Goal: Transaction & Acquisition: Purchase product/service

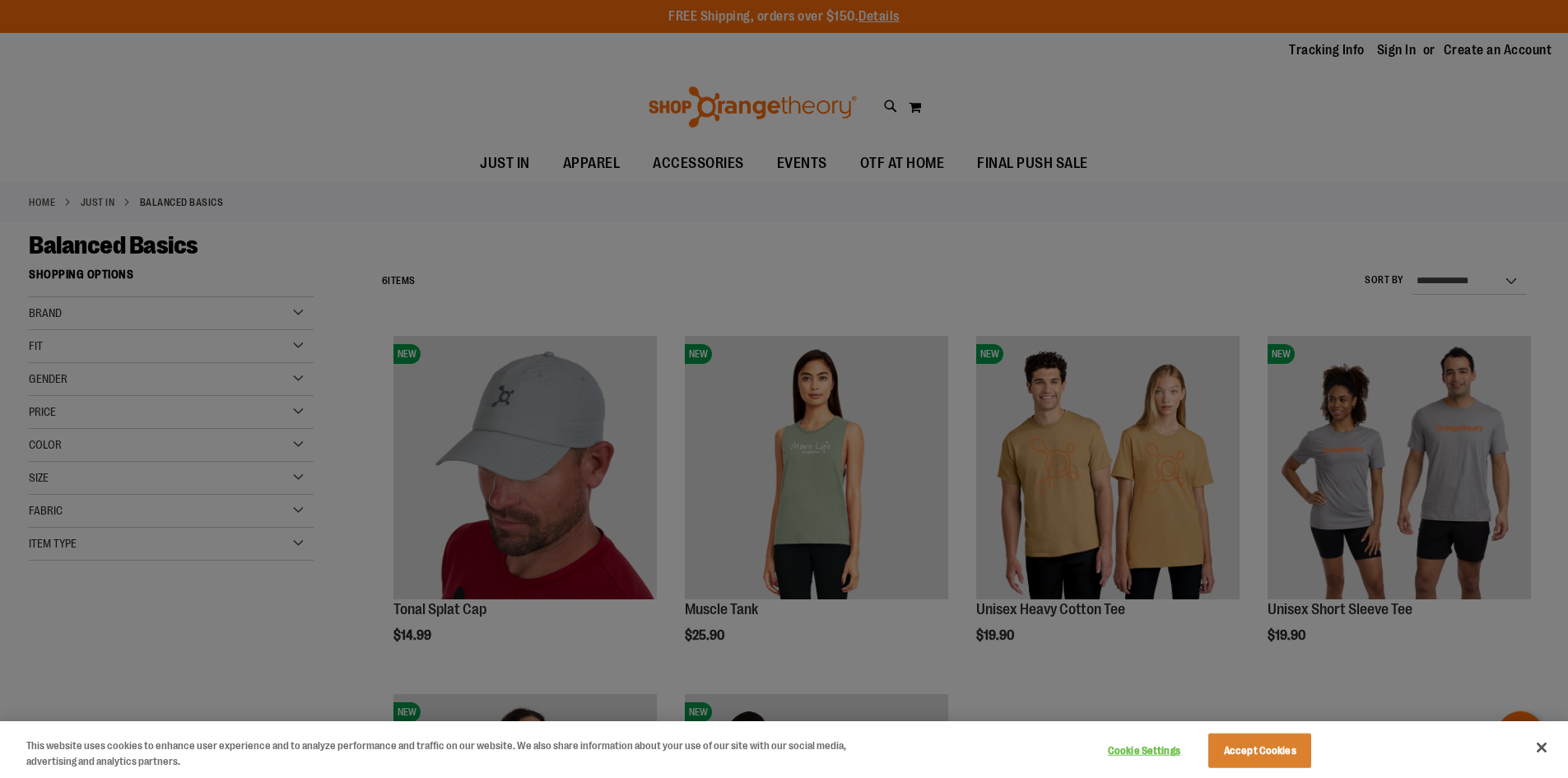
type input "**********"
click at [1228, 641] on div at bounding box center [784, 389] width 1568 height 778
click at [1540, 750] on button "Close" at bounding box center [1542, 748] width 37 height 37
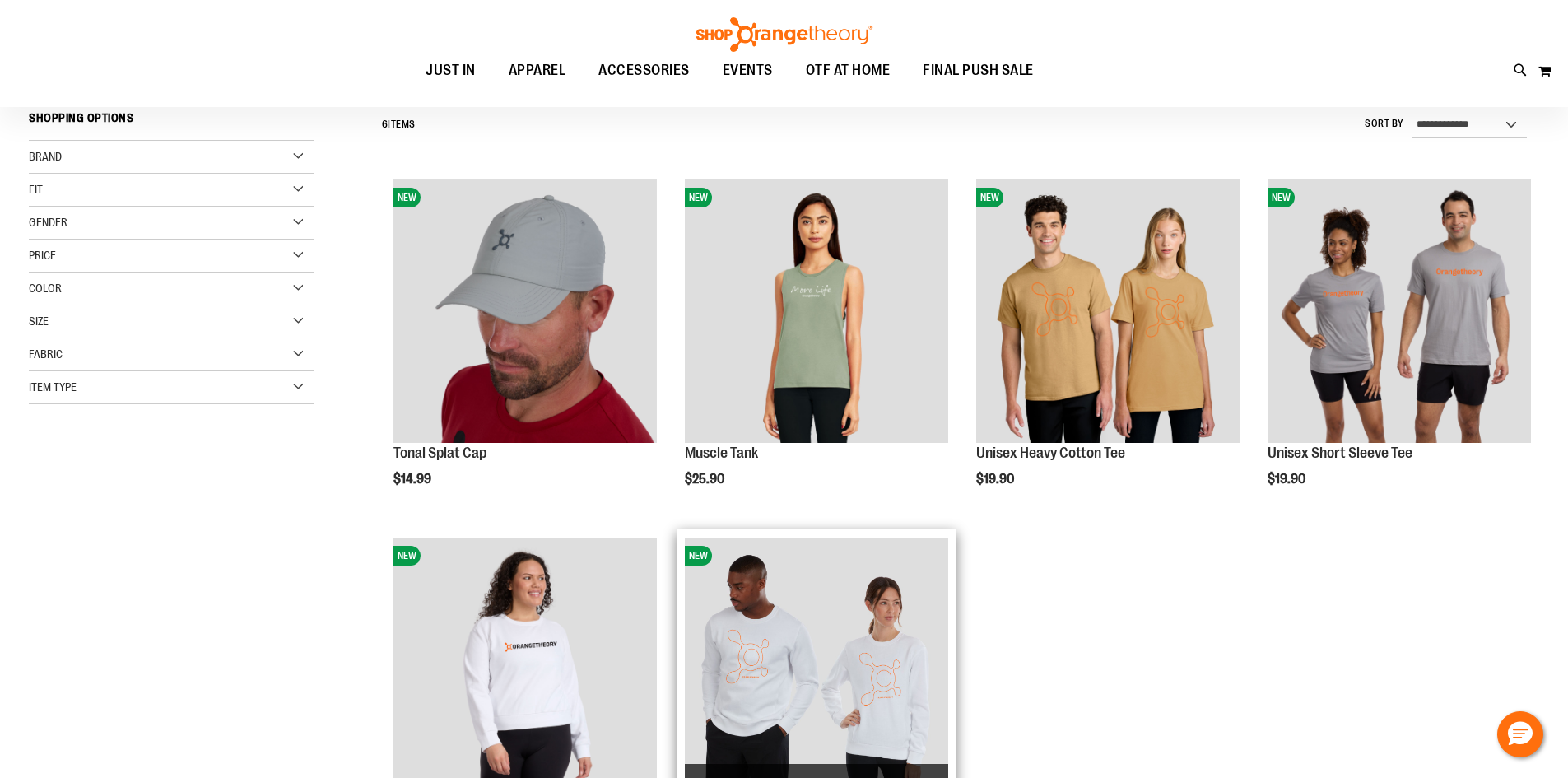
scroll to position [246, 0]
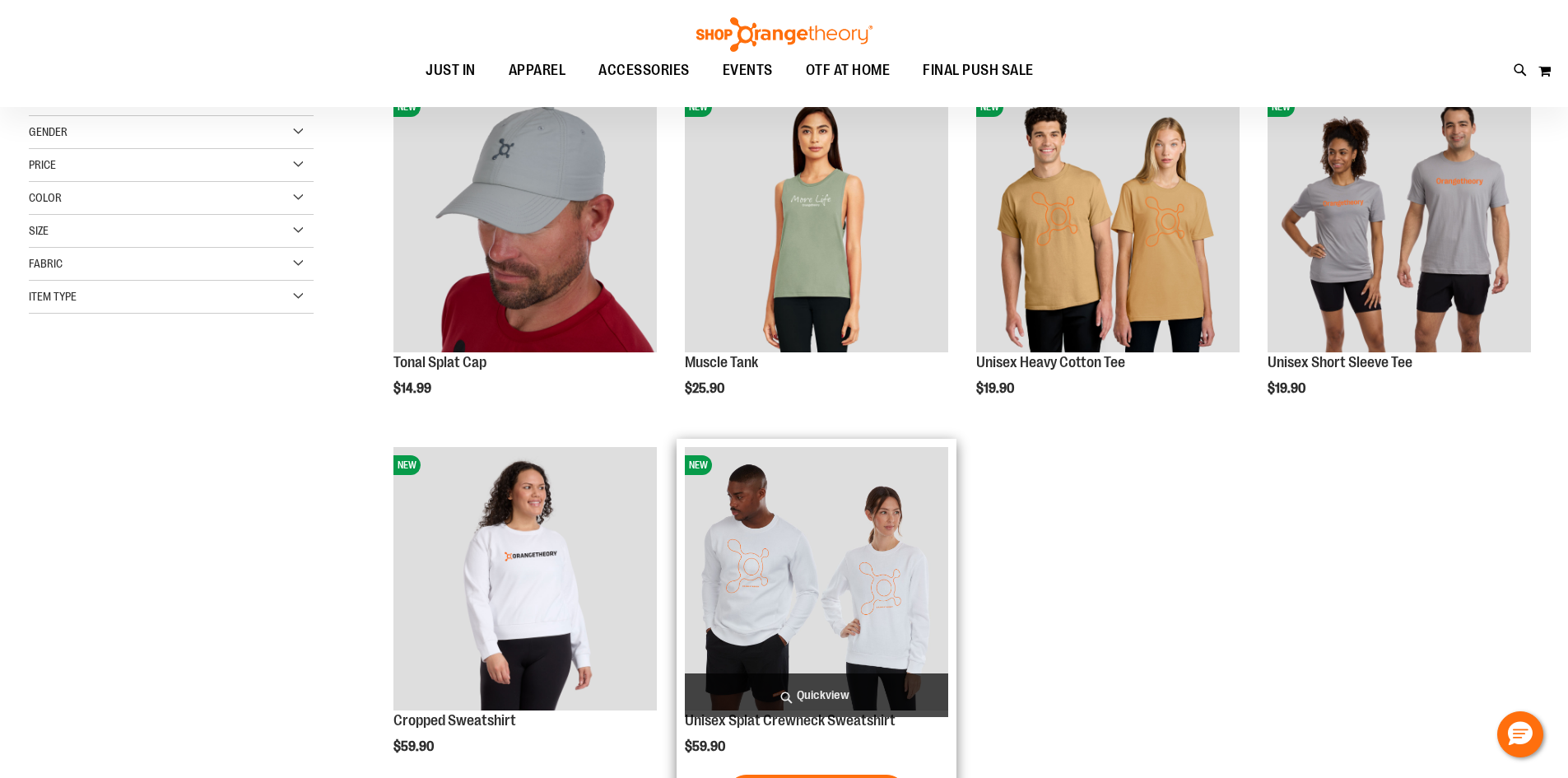
click at [806, 580] on img "product" at bounding box center [816, 579] width 264 height 264
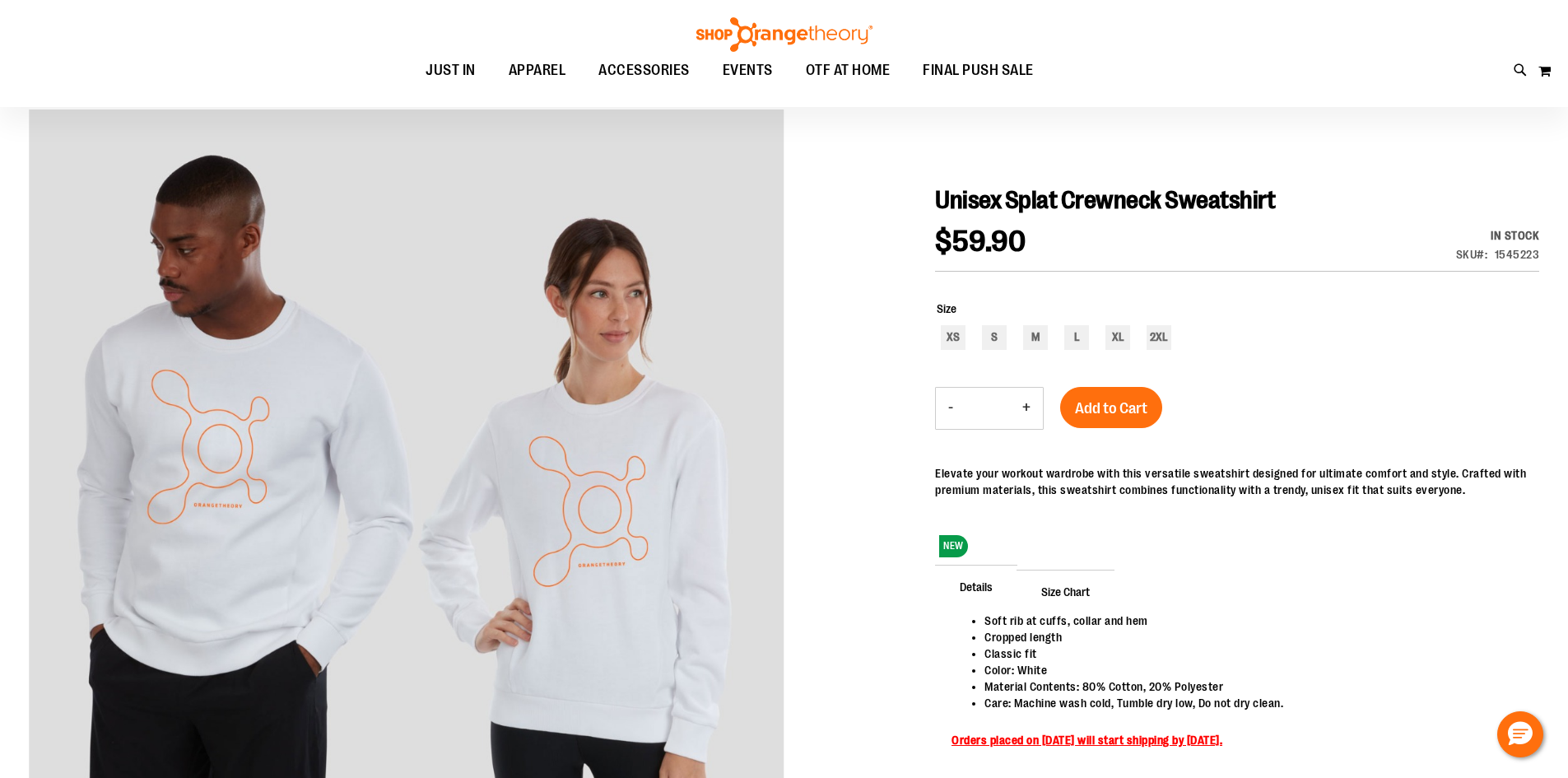
scroll to position [246, 0]
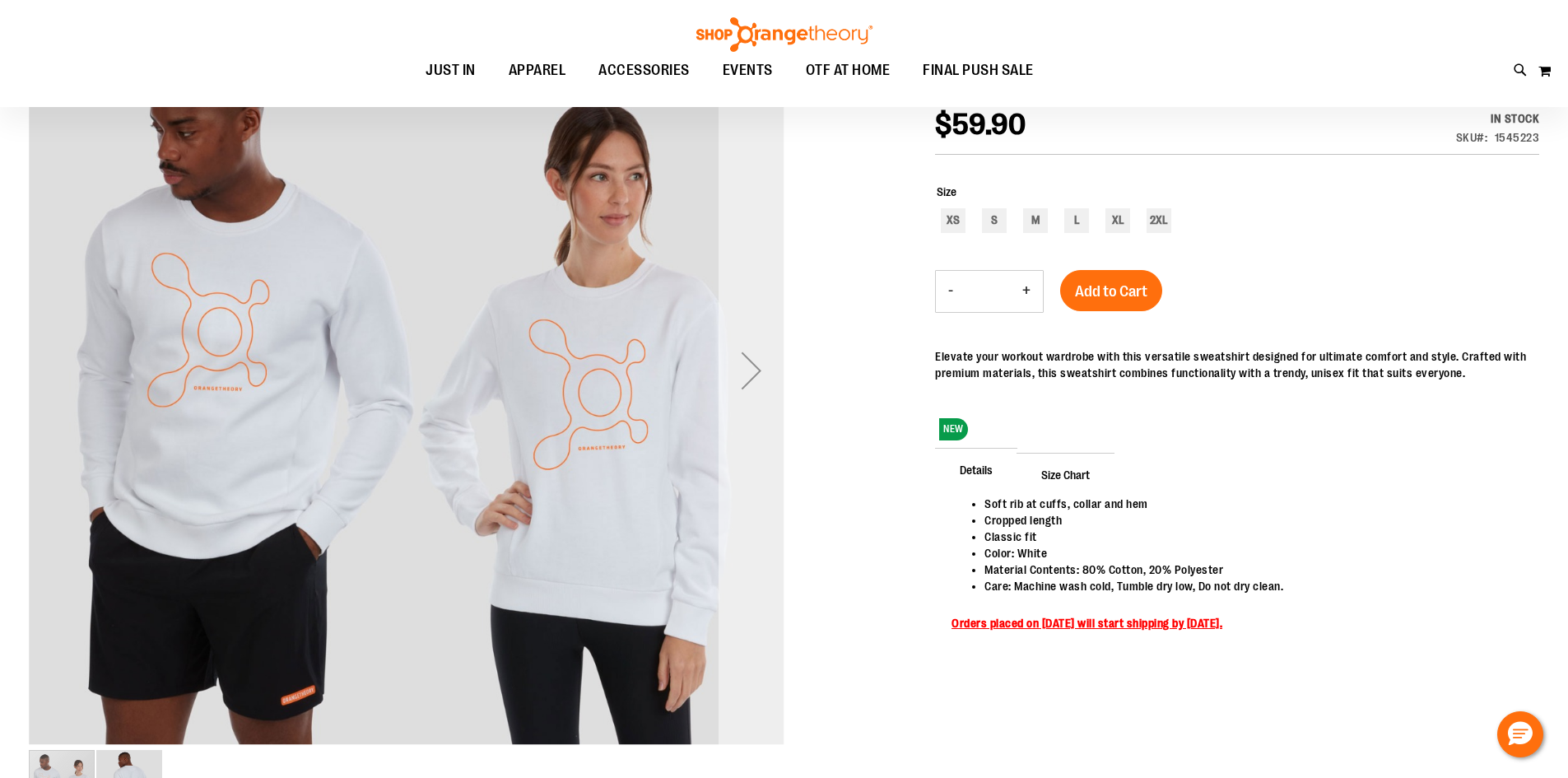
type input "**********"
click at [743, 379] on div "Next" at bounding box center [752, 371] width 66 height 66
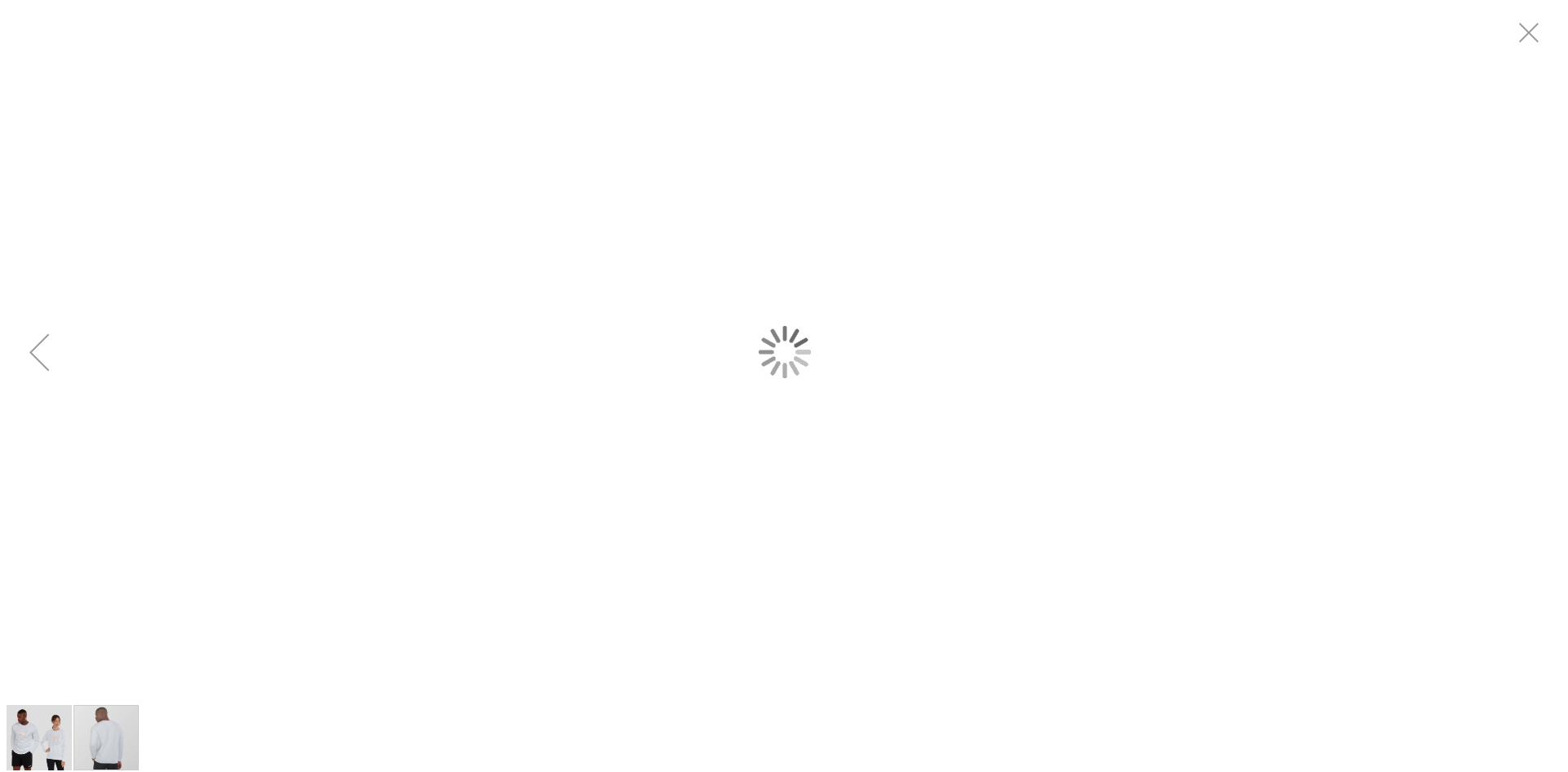
scroll to position [0, 0]
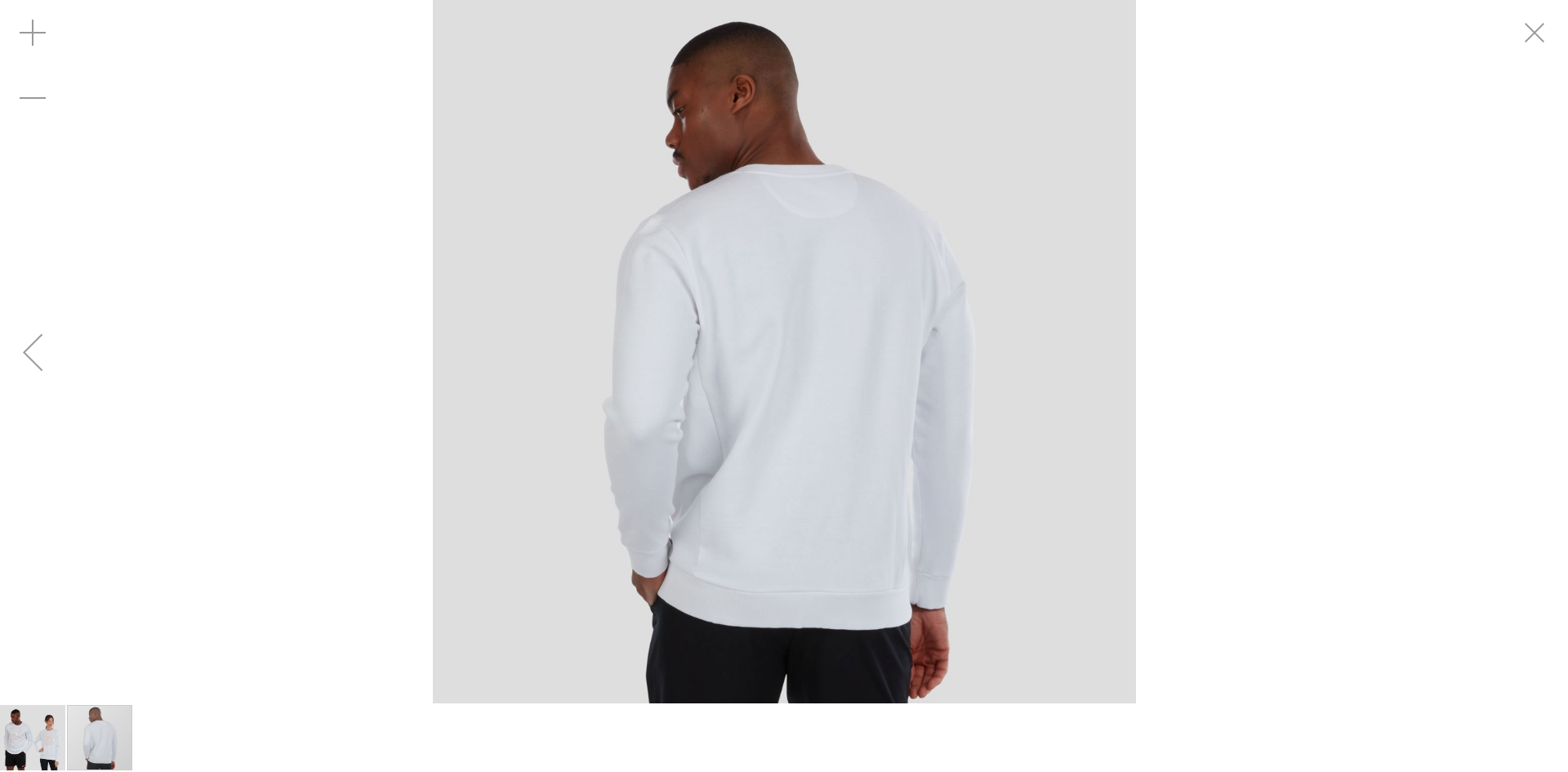
click at [18, 353] on div "Previous" at bounding box center [33, 352] width 66 height 66
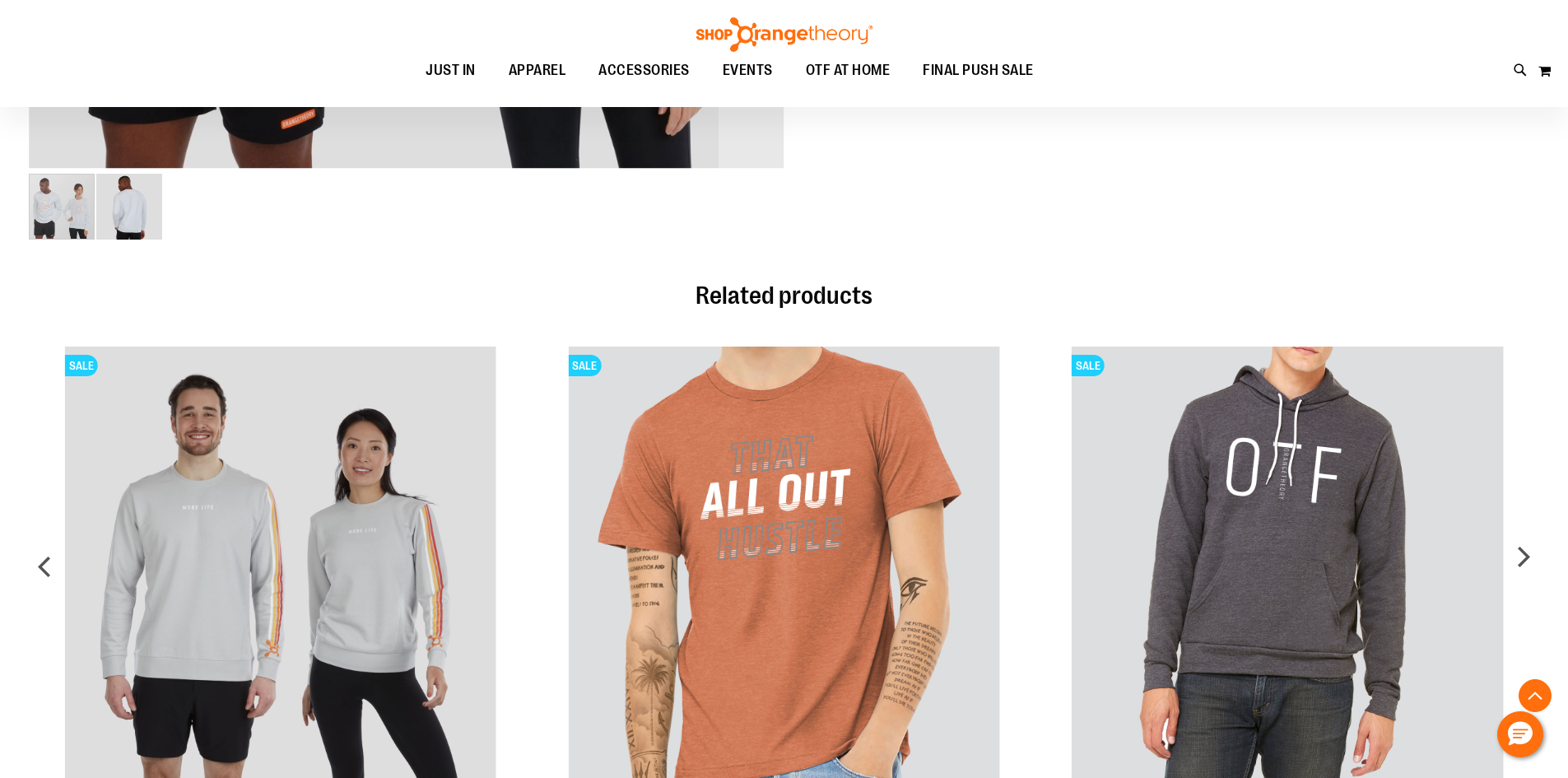
scroll to position [905, 0]
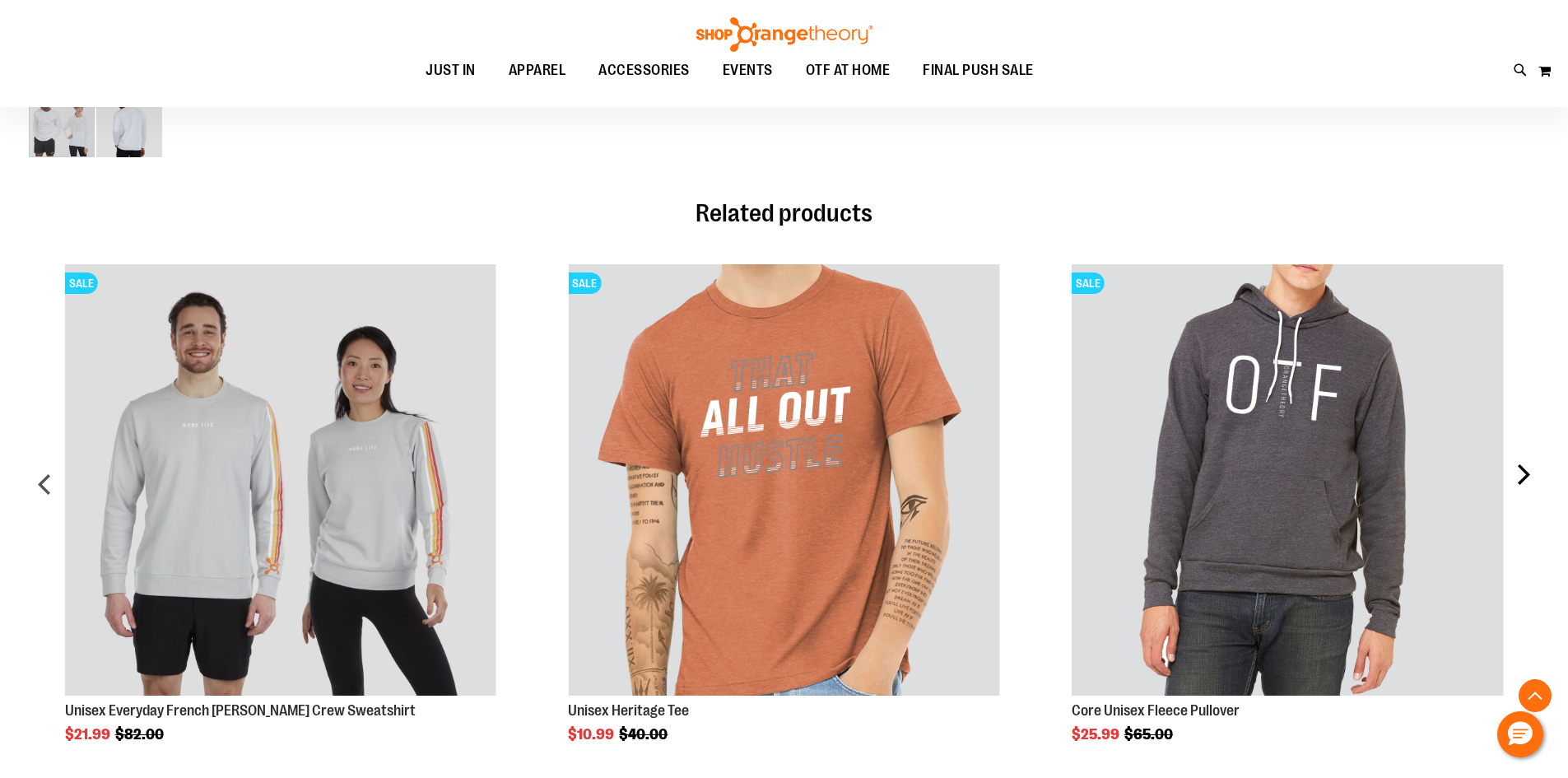
click at [1519, 472] on div "next" at bounding box center [1523, 490] width 33 height 502
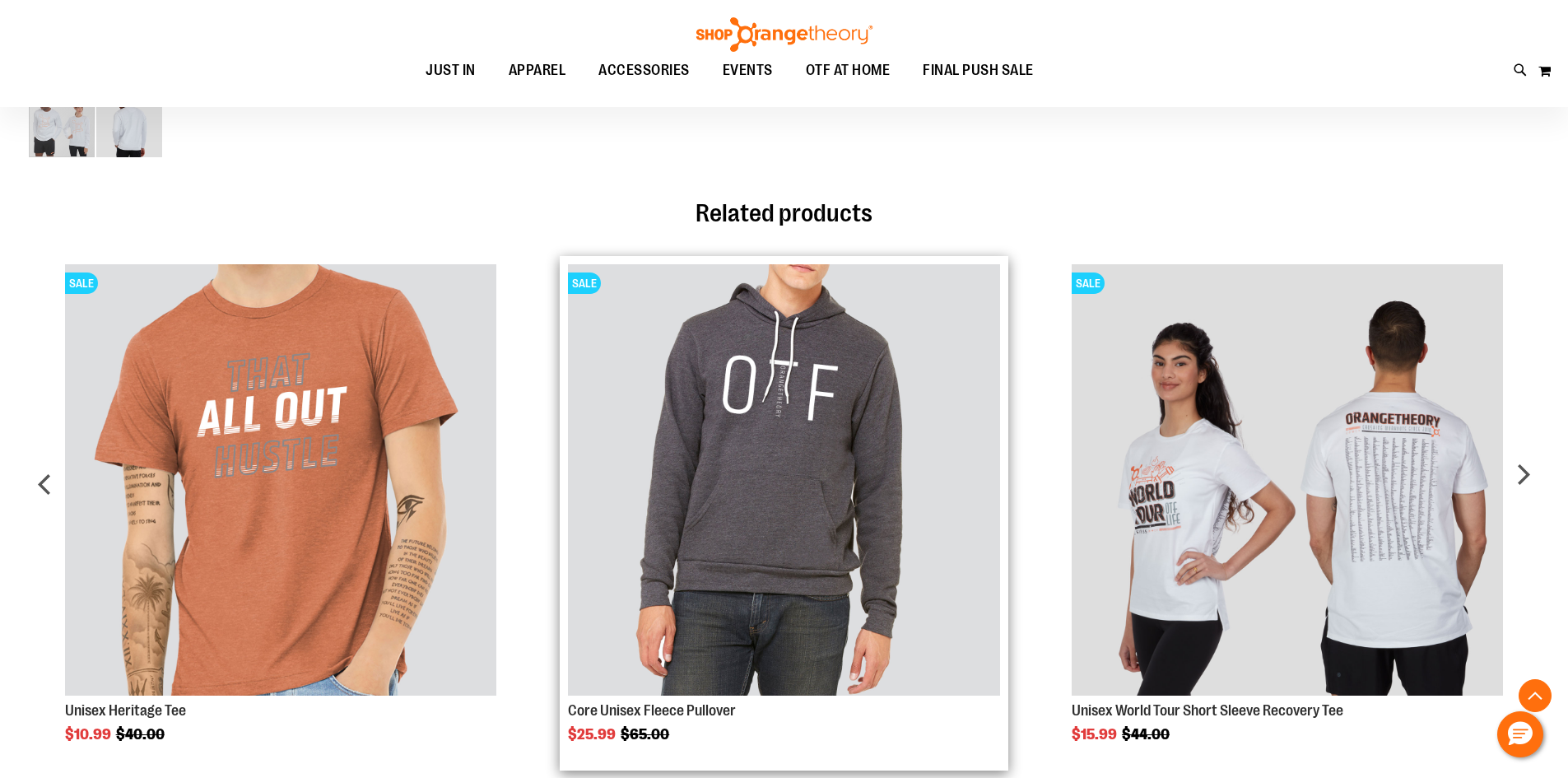
click at [853, 494] on img "Product Page Link" at bounding box center [784, 480] width 432 height 432
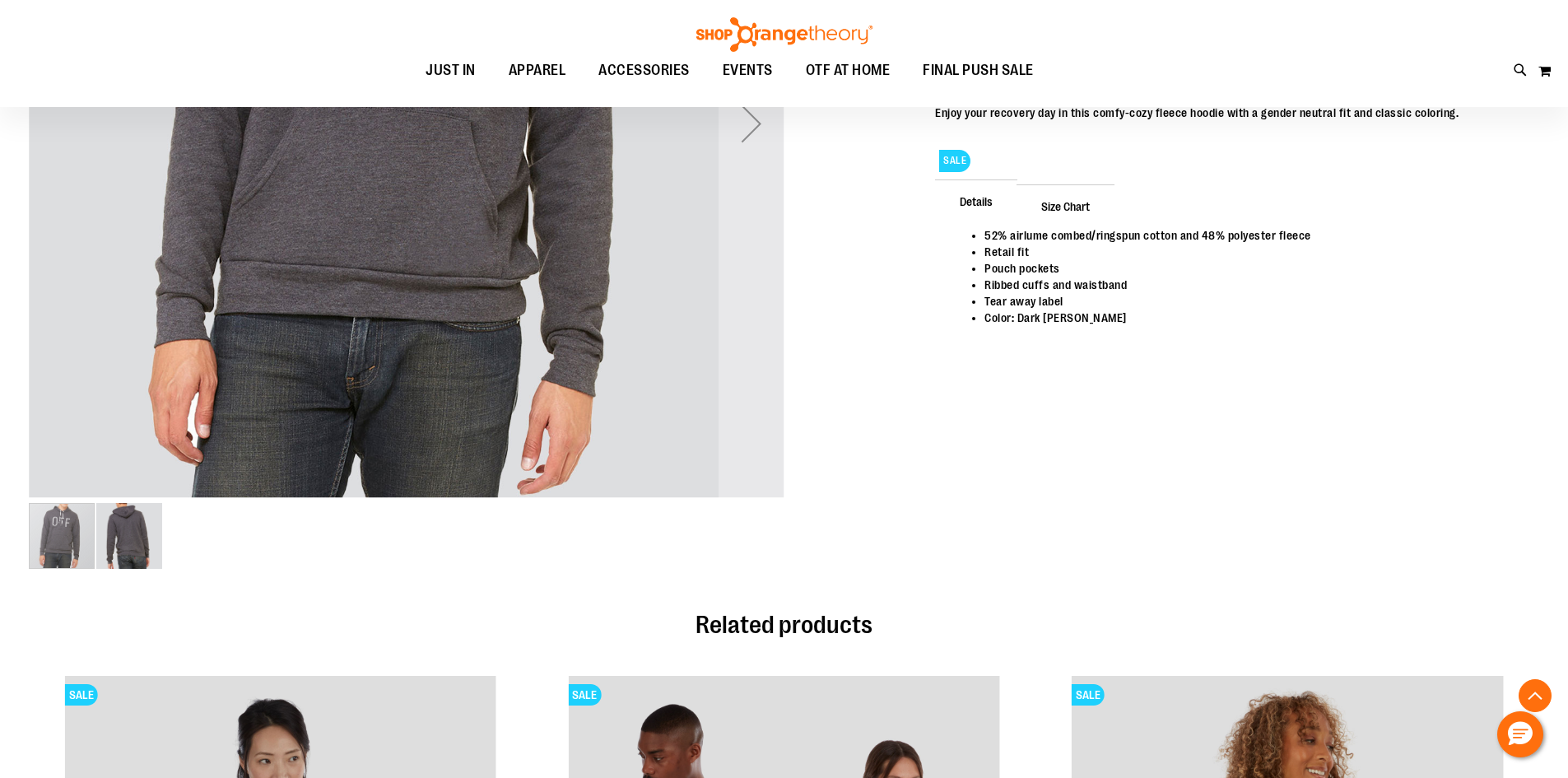
scroll to position [905, 0]
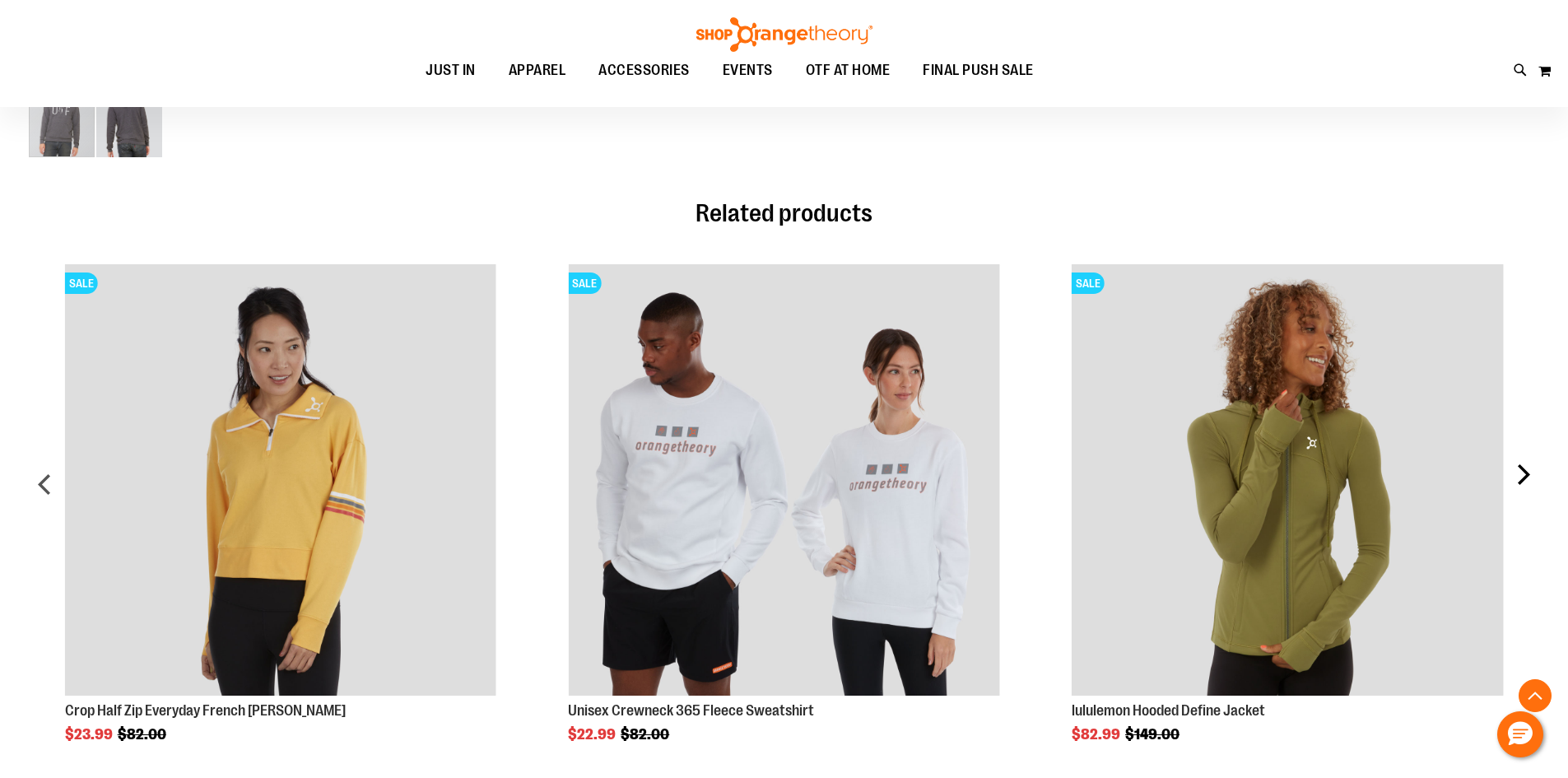
type input "**********"
click at [1518, 472] on div "next" at bounding box center [1523, 490] width 33 height 502
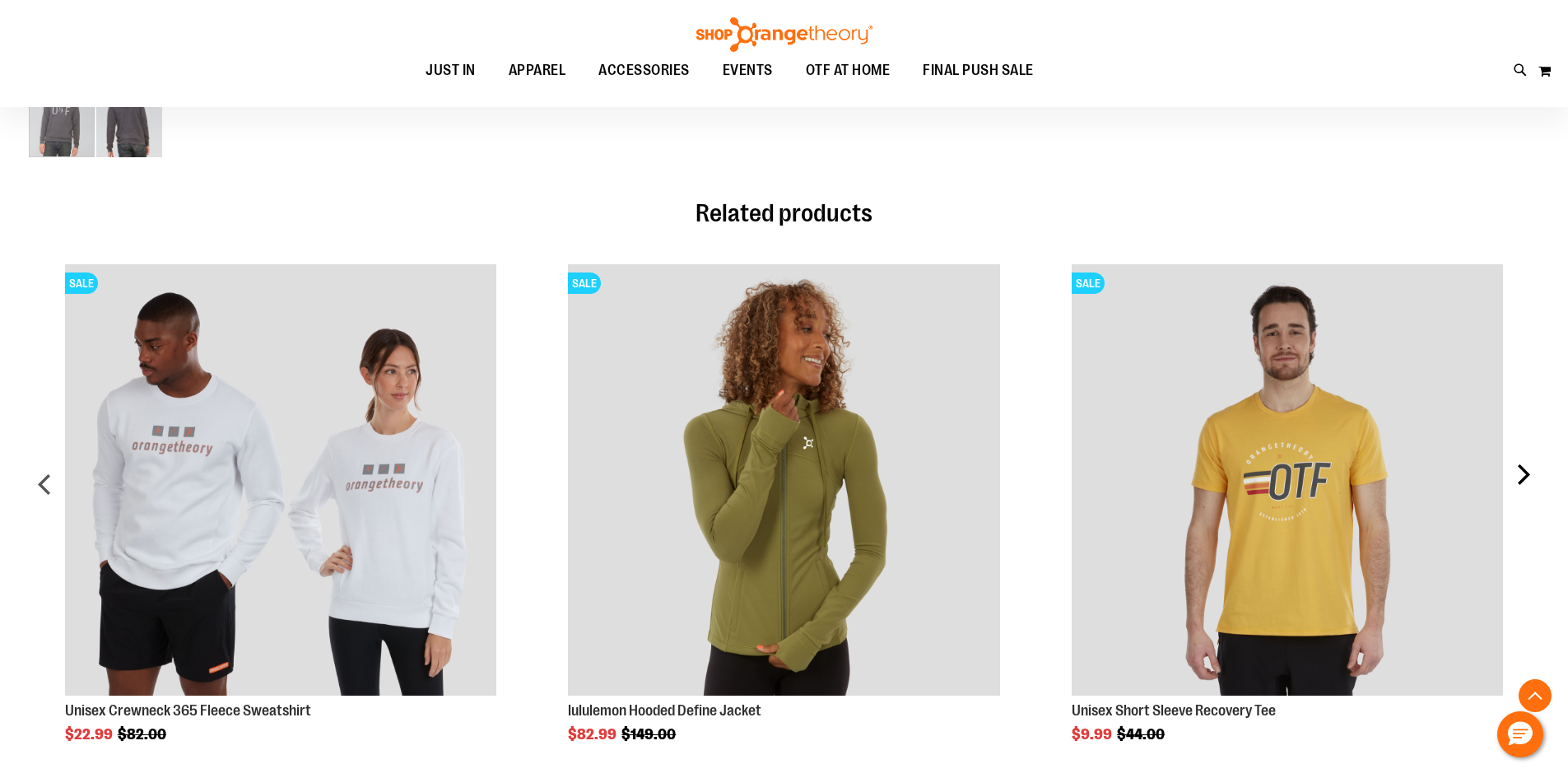
click at [1518, 473] on div "next" at bounding box center [1523, 490] width 33 height 502
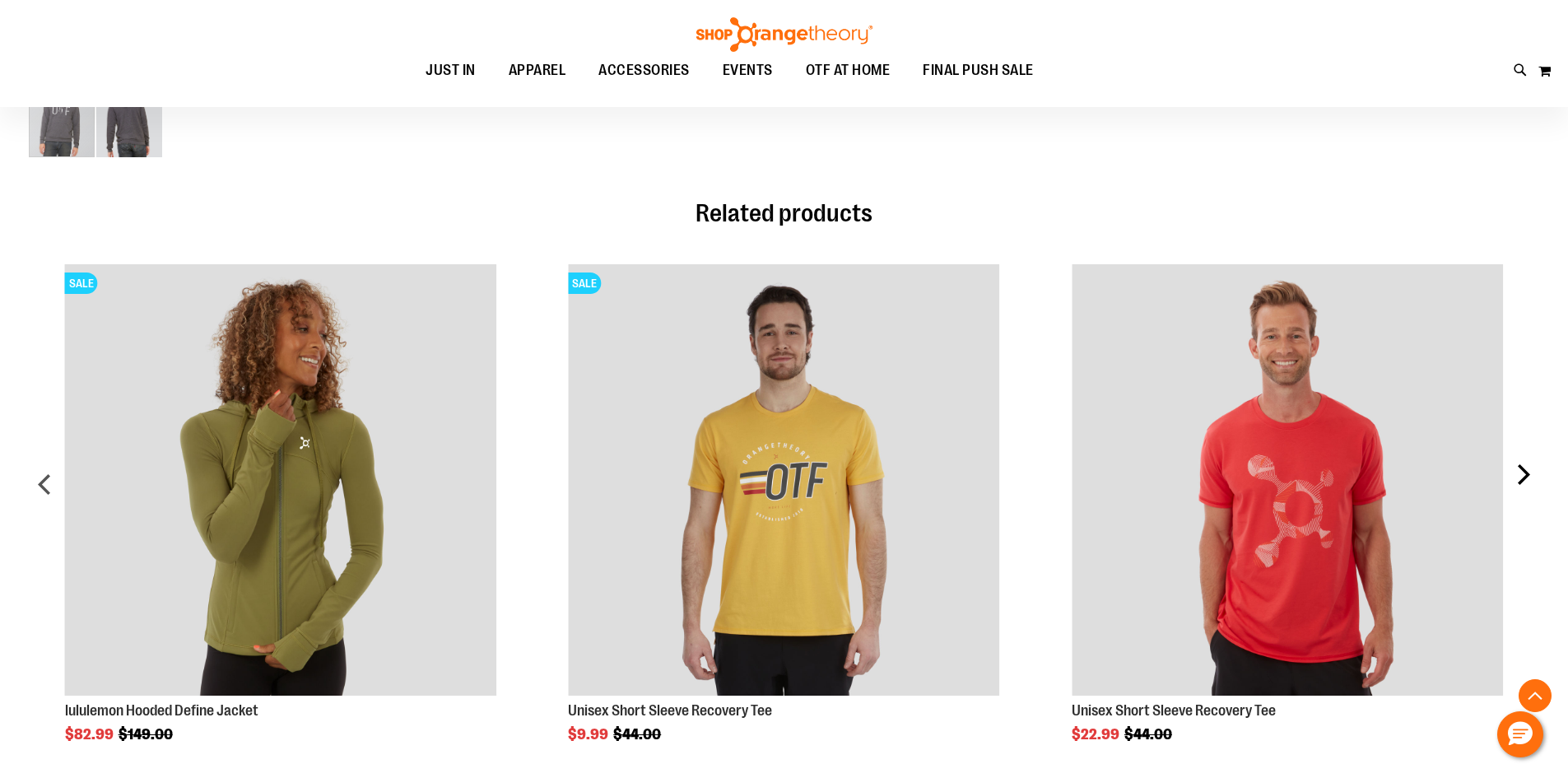
click at [1518, 473] on div "next" at bounding box center [1523, 490] width 33 height 502
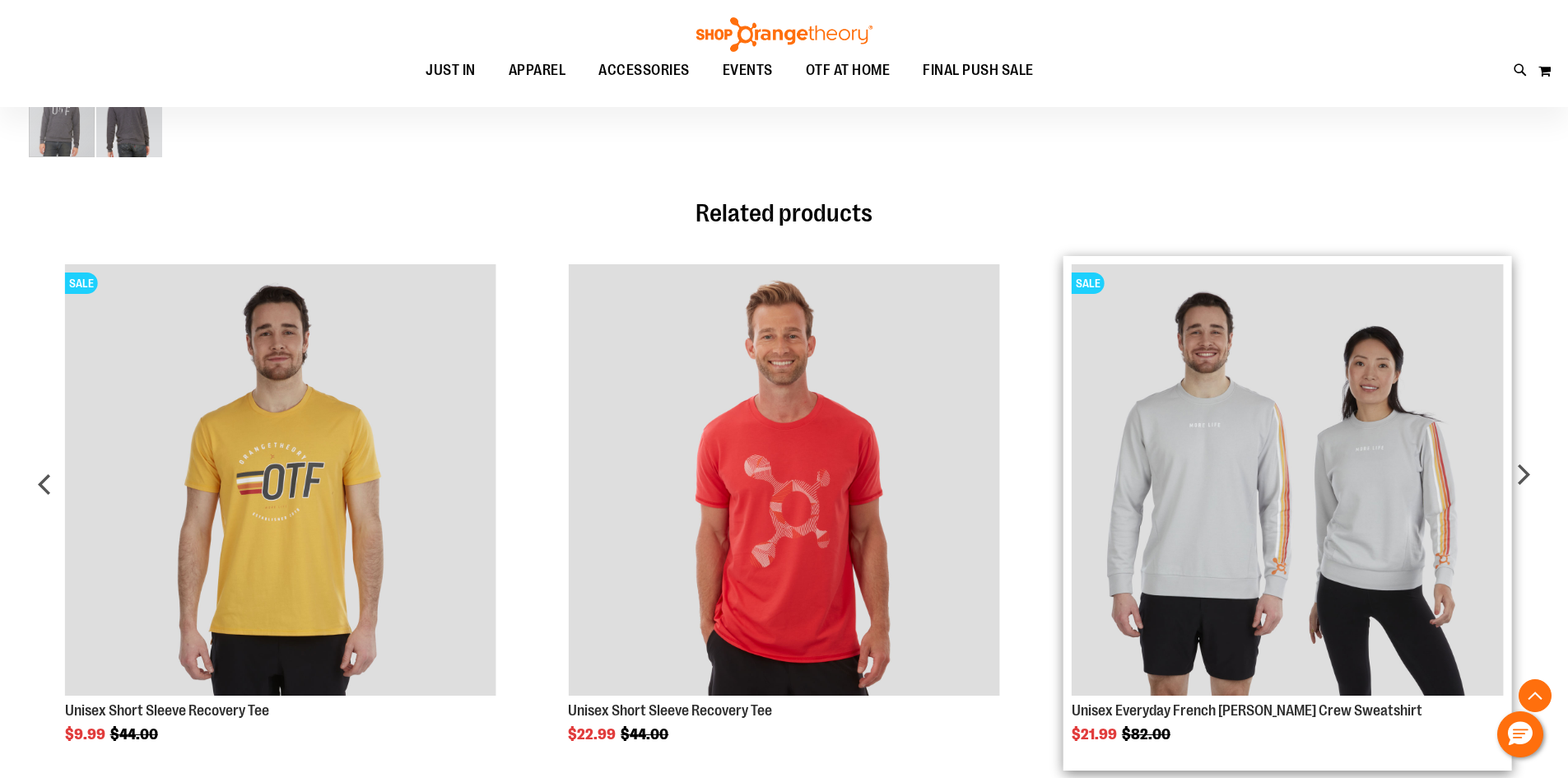
click at [1307, 559] on img "Product Page Link" at bounding box center [1288, 480] width 432 height 432
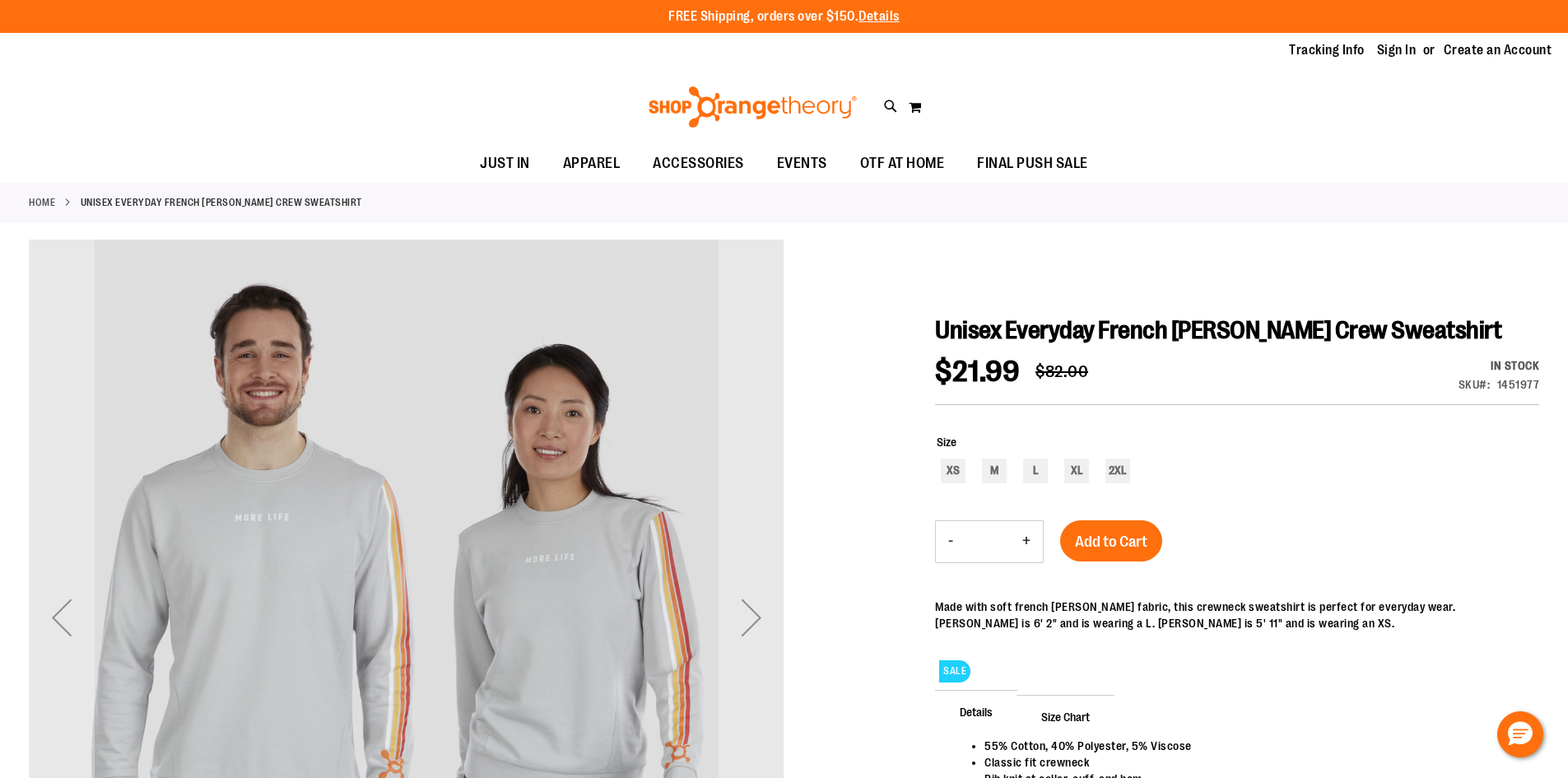
type input "**********"
drag, startPoint x: 1279, startPoint y: 327, endPoint x: 1384, endPoint y: 326, distance: 105.0
click at [1384, 326] on span "Unisex Everyday French [PERSON_NAME] Crew Sweatshirt" at bounding box center [1218, 330] width 566 height 28
copy span "Sweatshirt"
